Goal: Task Accomplishment & Management: Use online tool/utility

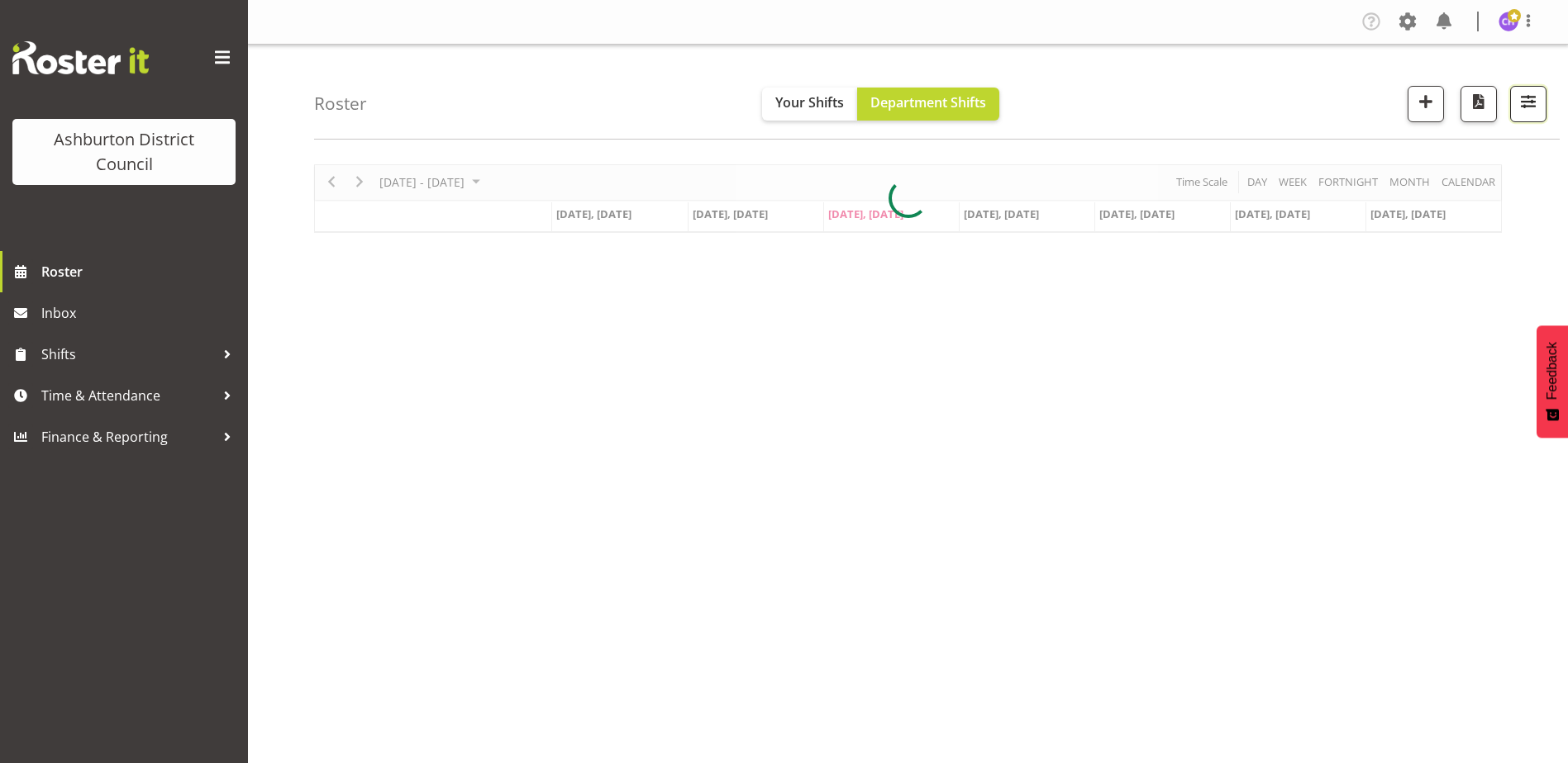
click at [1529, 117] on button "button" at bounding box center [1528, 104] width 37 height 37
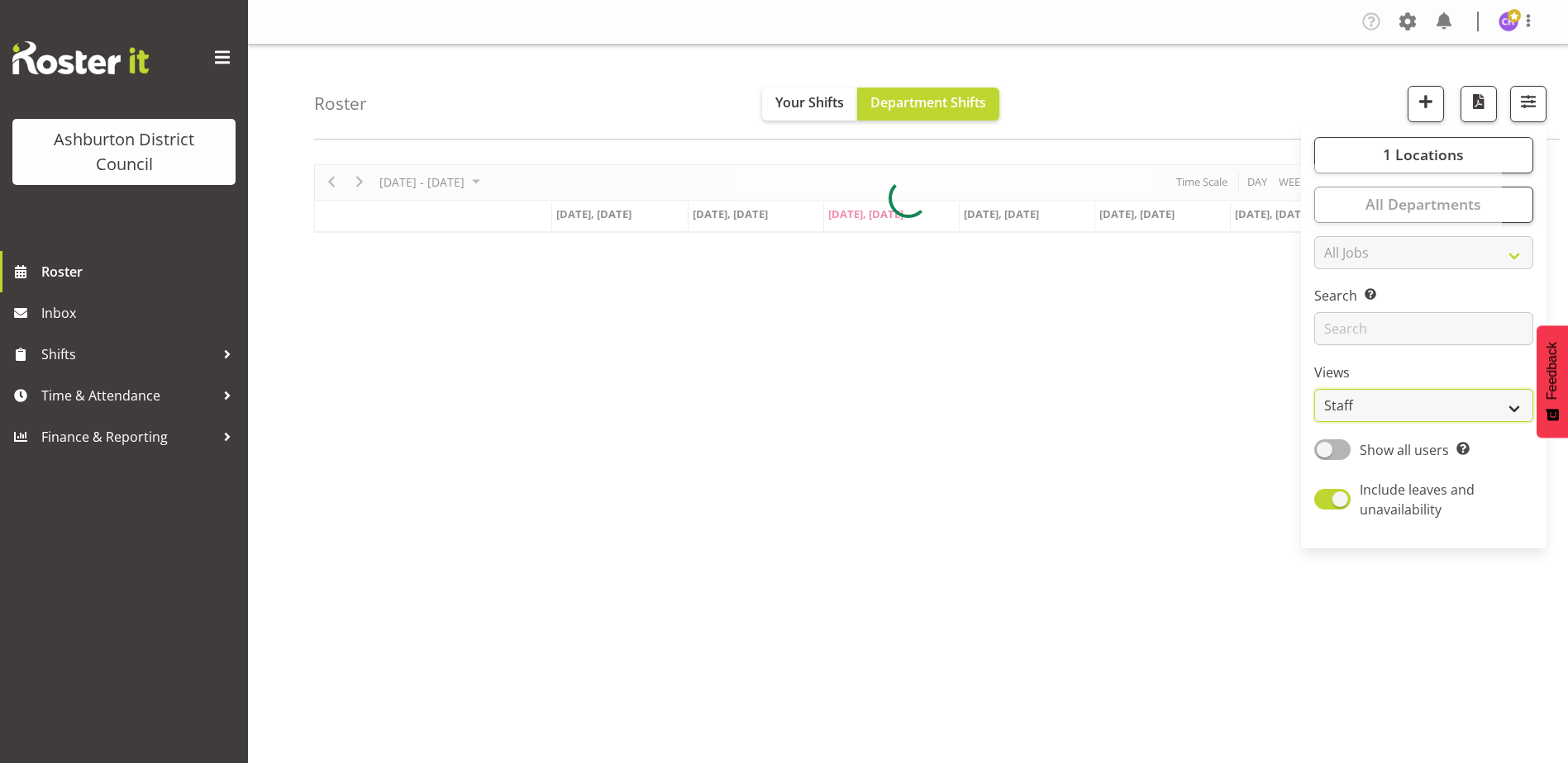
click at [1376, 394] on select "Staff Role Shift - Horizontal Shift - Vertical Staff - Location" at bounding box center [1423, 405] width 219 height 33
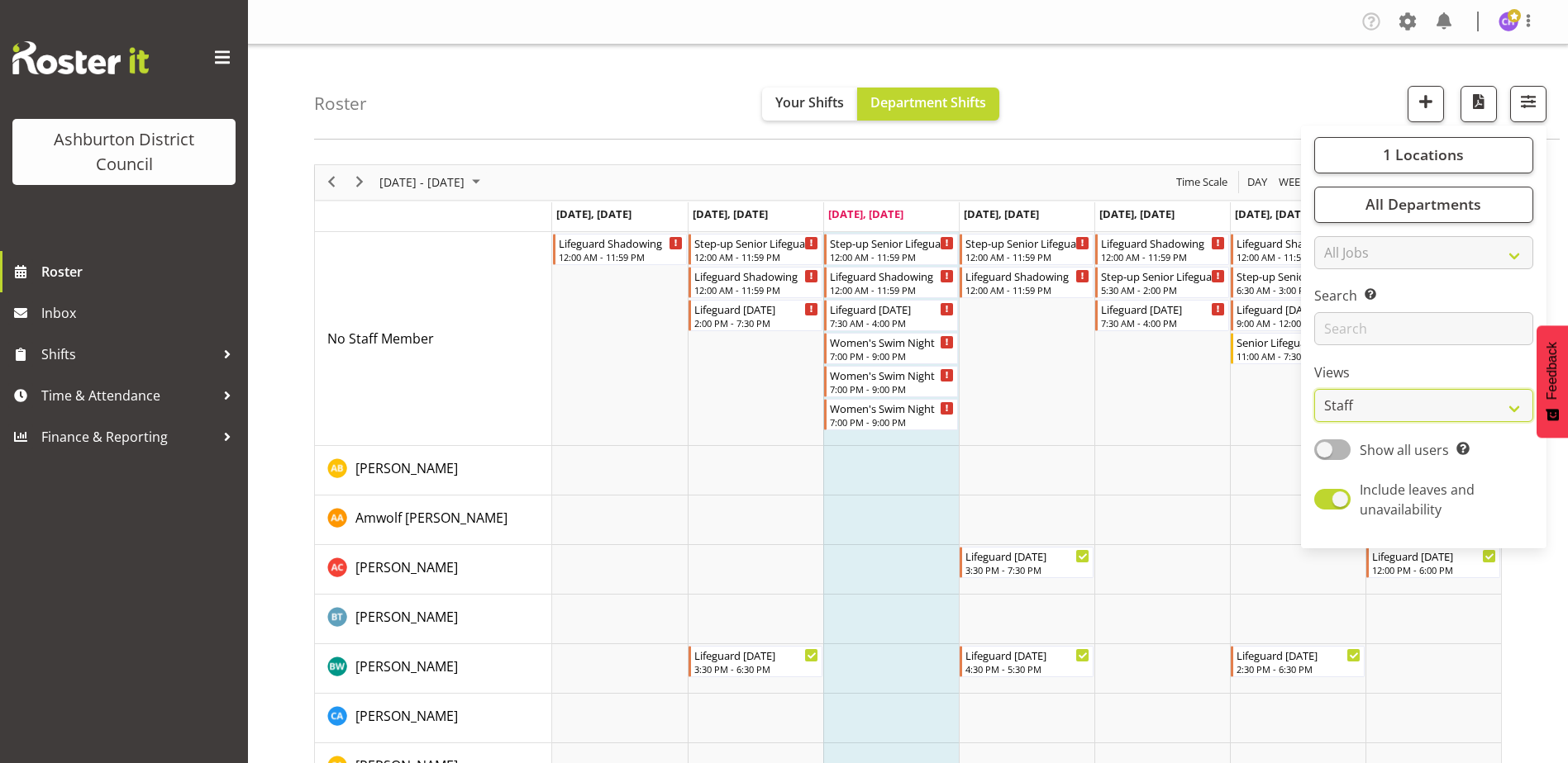
select select "shift"
click at [1315, 389] on select "Staff Role Shift - Horizontal Shift - Vertical Staff - Location" at bounding box center [1423, 405] width 219 height 33
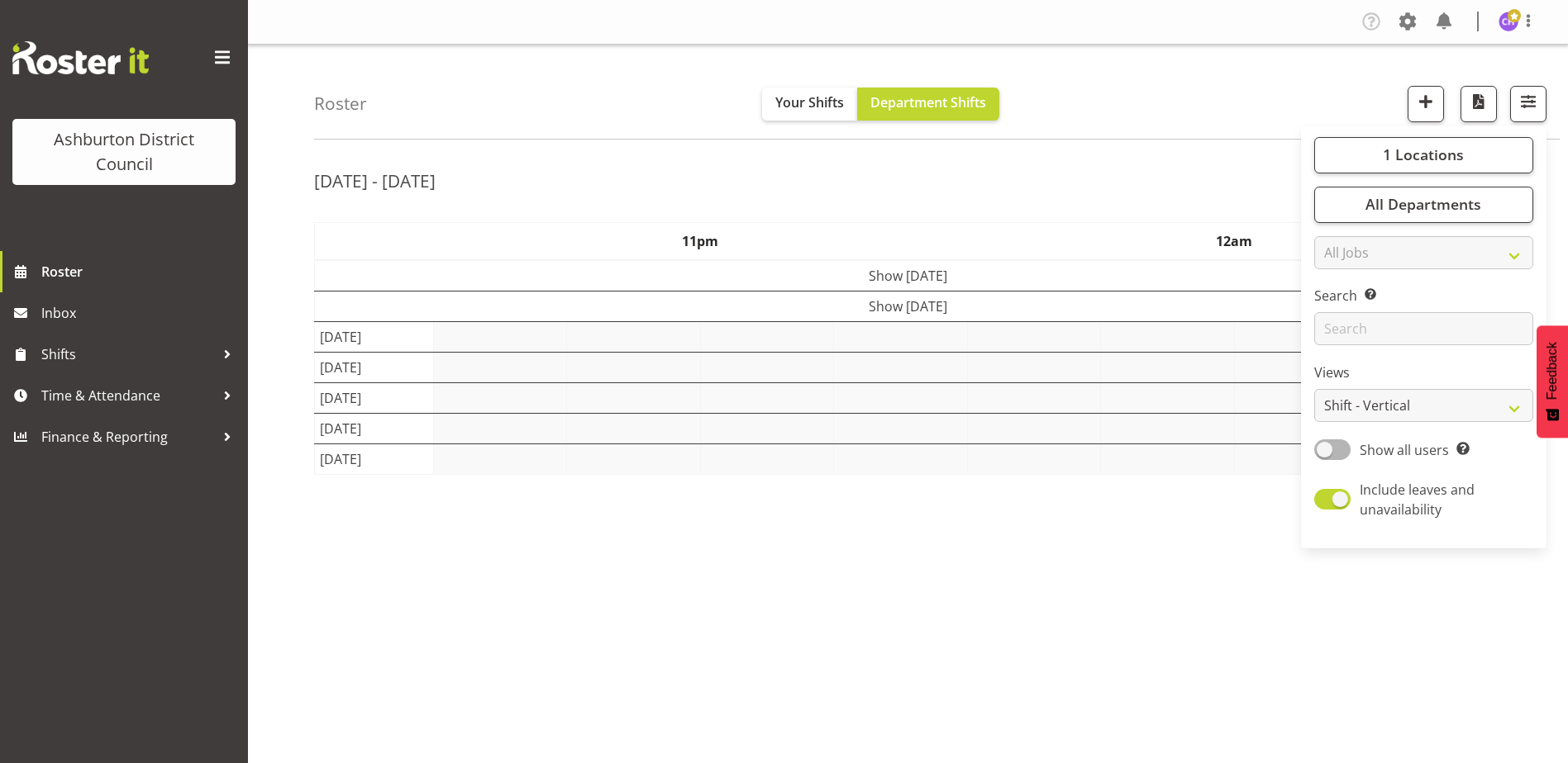
click at [1111, 64] on div "Roster Your Shifts Department Shifts 1 Locations [GEOGRAPHIC_DATA] [GEOGRAPHIC_…" at bounding box center [937, 92] width 1246 height 95
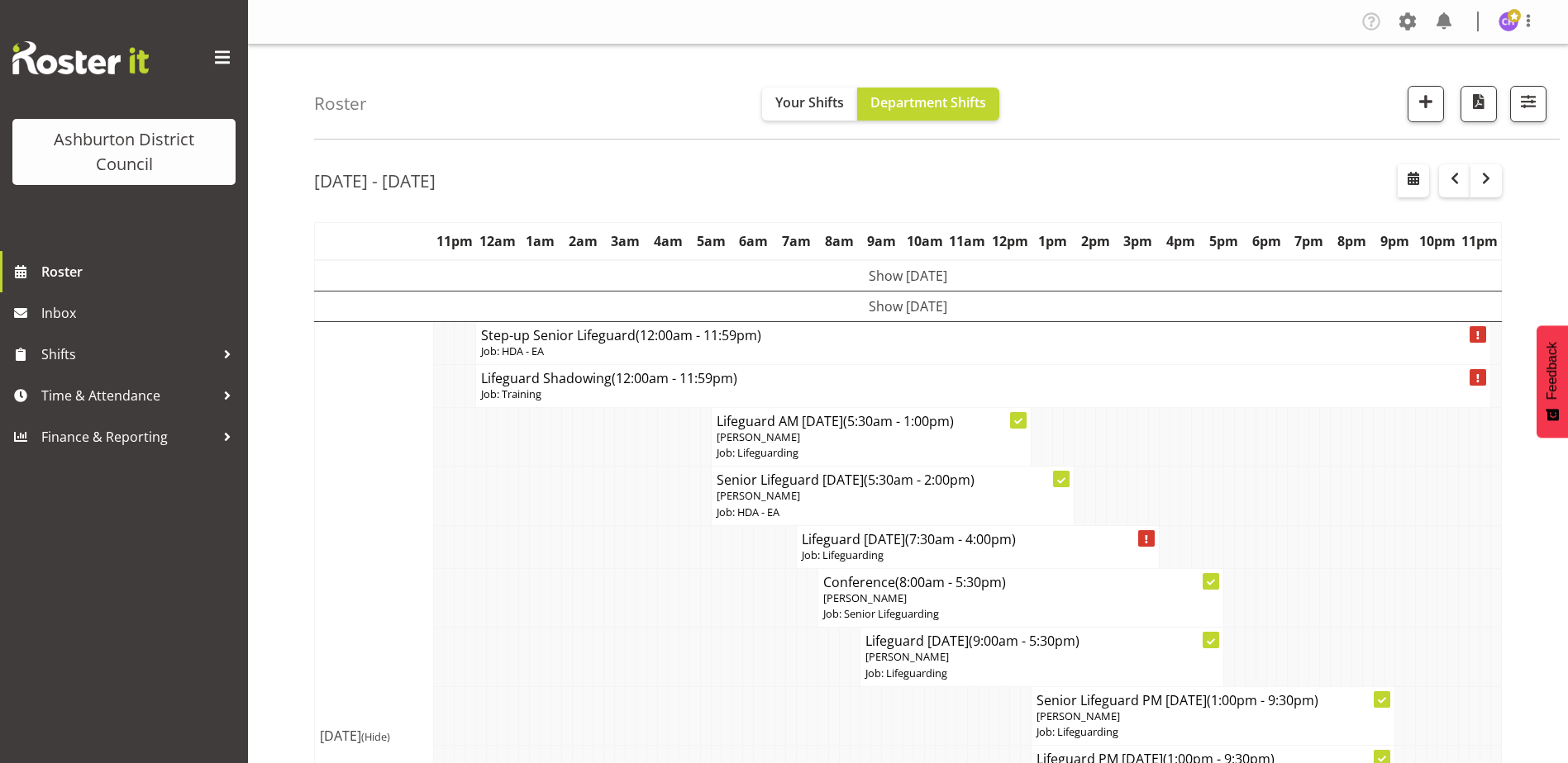
click at [1133, 101] on div "Roster Your Shifts Department Shifts 1 Locations [GEOGRAPHIC_DATA] [GEOGRAPHIC_…" at bounding box center [937, 92] width 1246 height 95
click at [1508, 24] on img at bounding box center [1508, 21] width 20 height 20
click at [1461, 94] on link "Log Out" at bounding box center [1458, 86] width 158 height 30
